Goal: Task Accomplishment & Management: Use online tool/utility

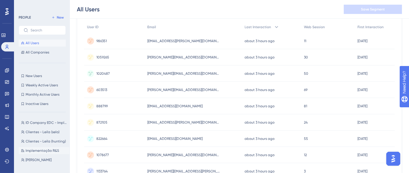
click at [47, 150] on span "Implementação R&S" at bounding box center [42, 150] width 33 height 5
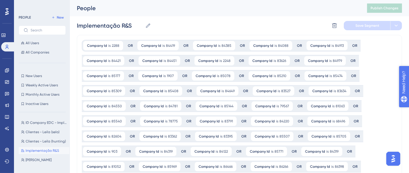
scroll to position [170, 0]
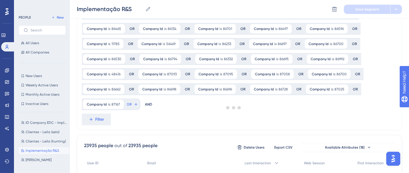
scroll to position [65, 0]
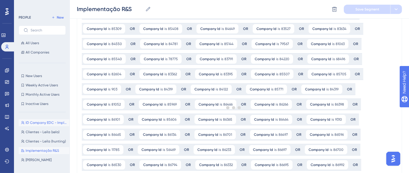
click at [44, 123] on span "ID Company EDC - Implementação" at bounding box center [46, 122] width 41 height 5
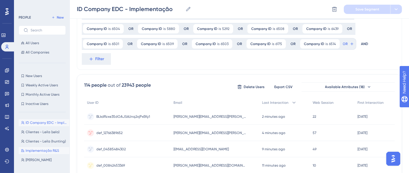
click at [49, 153] on button "Implementação R&S Implementação R&S" at bounding box center [44, 150] width 51 height 7
type input "Implementação R&S"
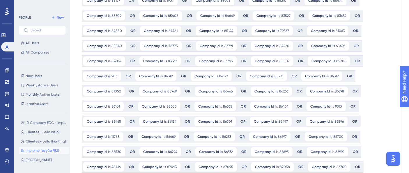
scroll to position [161, 0]
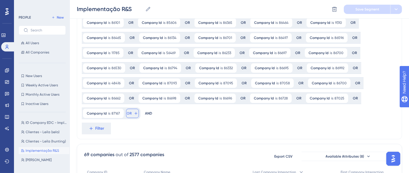
click at [131, 115] on button "OR" at bounding box center [132, 113] width 13 height 9
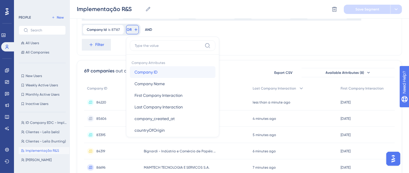
click at [161, 69] on button "Company ID Company ID" at bounding box center [173, 72] width 86 height 12
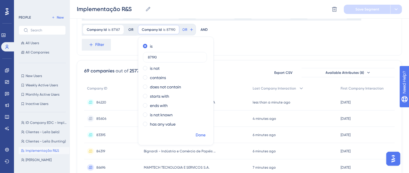
type input "87190"
click at [201, 133] on span "Done" at bounding box center [200, 135] width 10 height 7
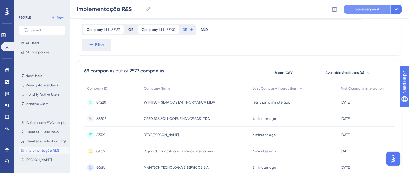
click at [375, 13] on button "Save Segment" at bounding box center [367, 9] width 47 height 9
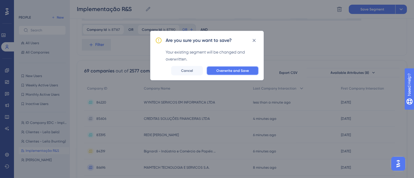
click at [243, 72] on span "Overwrite and Save" at bounding box center [232, 70] width 33 height 5
